Goal: Find contact information: Find contact information

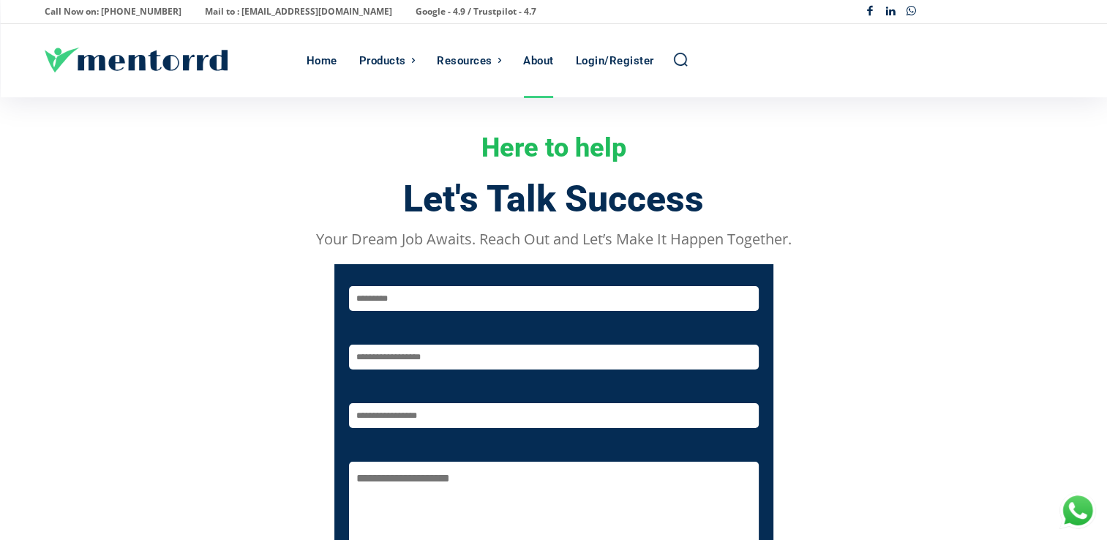
click at [529, 62] on div "About" at bounding box center [538, 60] width 31 height 73
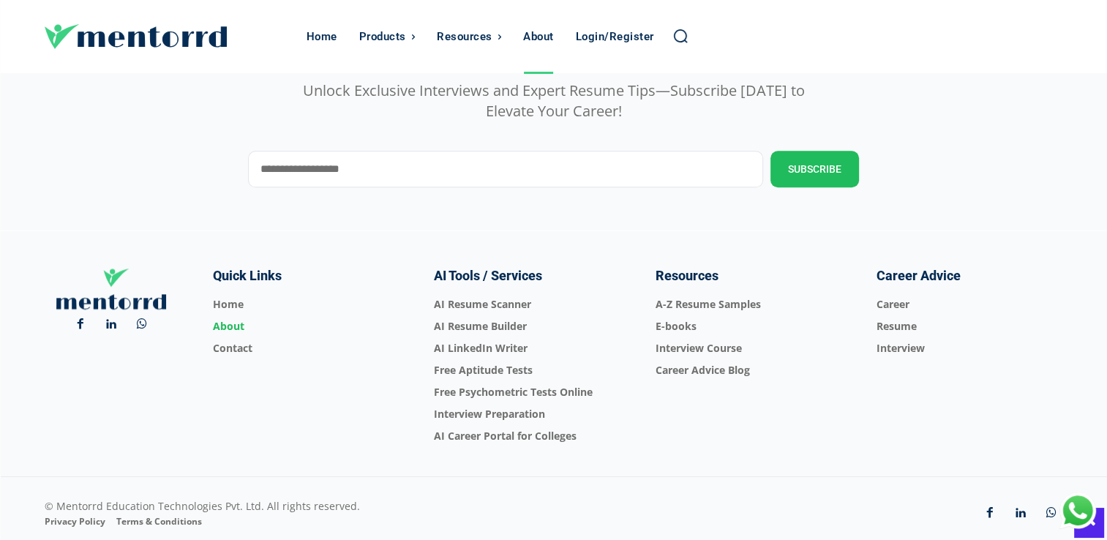
scroll to position [1485, 0]
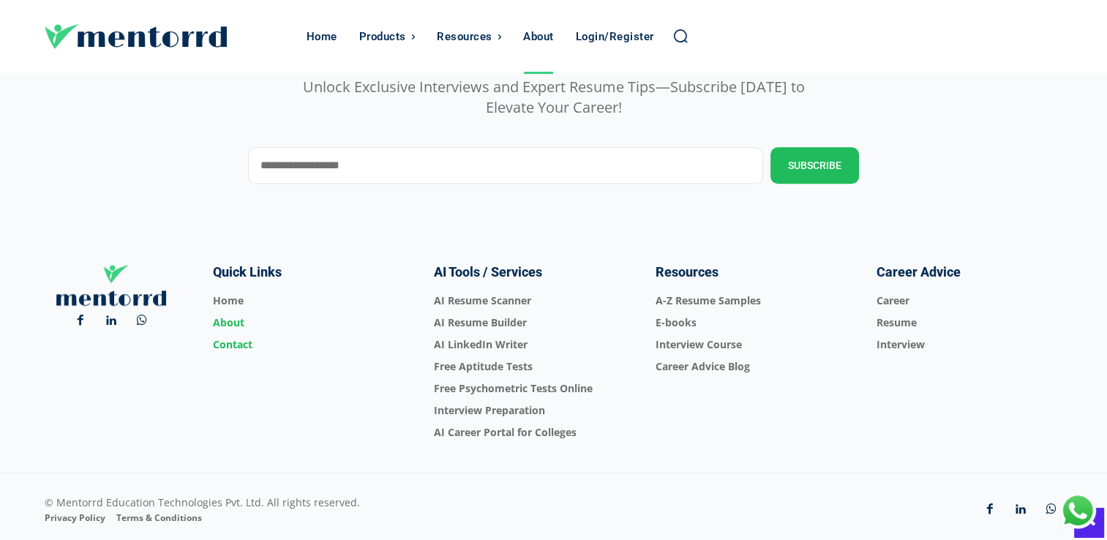
click at [238, 344] on span "Contact" at bounding box center [306, 345] width 186 height 22
